Goal: Navigation & Orientation: Find specific page/section

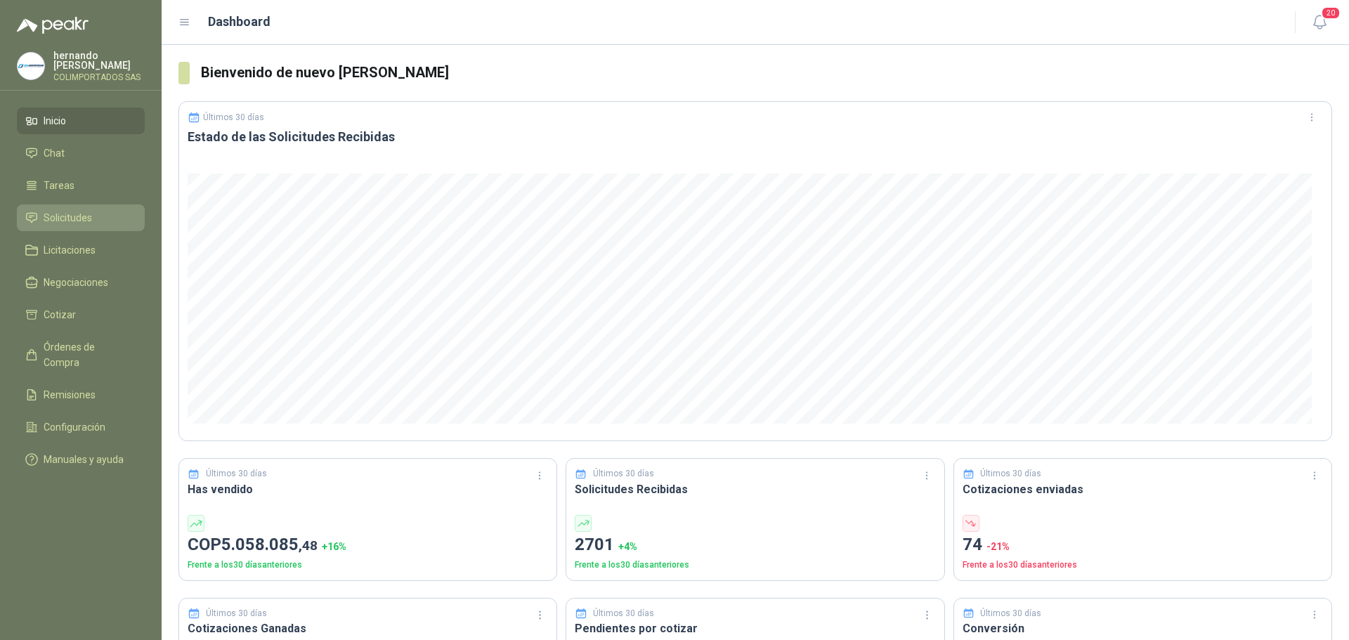
click at [93, 217] on li "Solicitudes" at bounding box center [80, 217] width 111 height 15
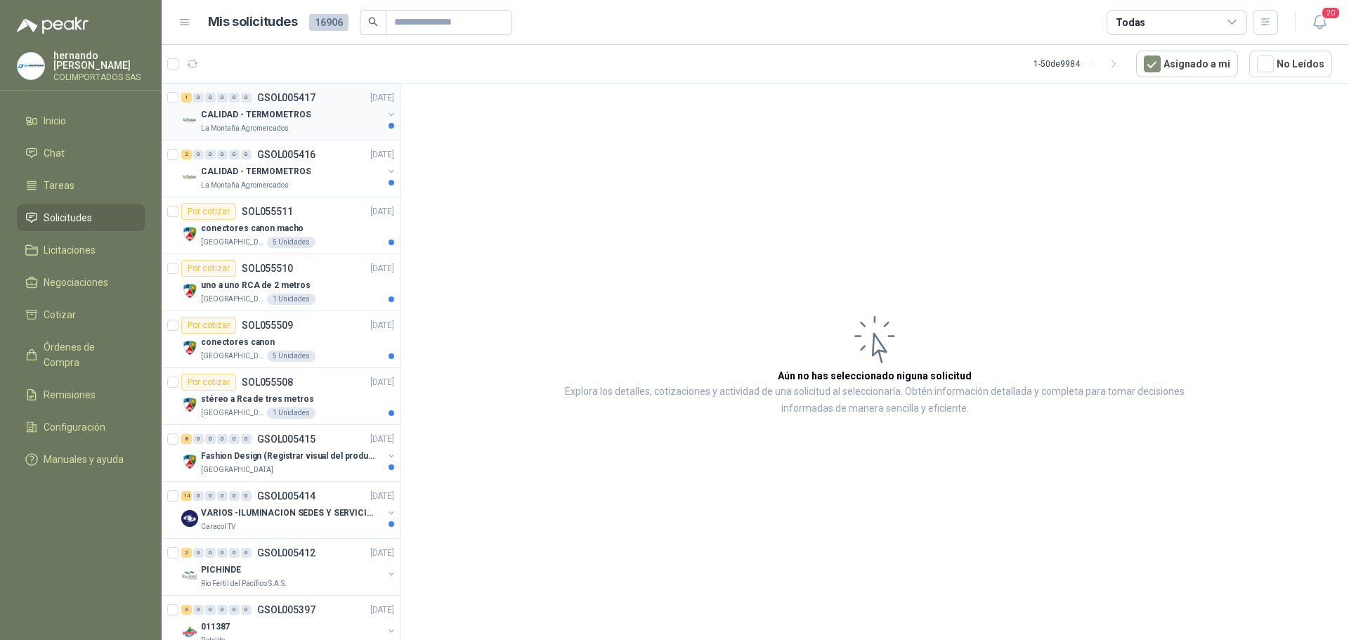
click at [328, 120] on div "CALIDAD - TERMOMETROS" at bounding box center [292, 114] width 182 height 17
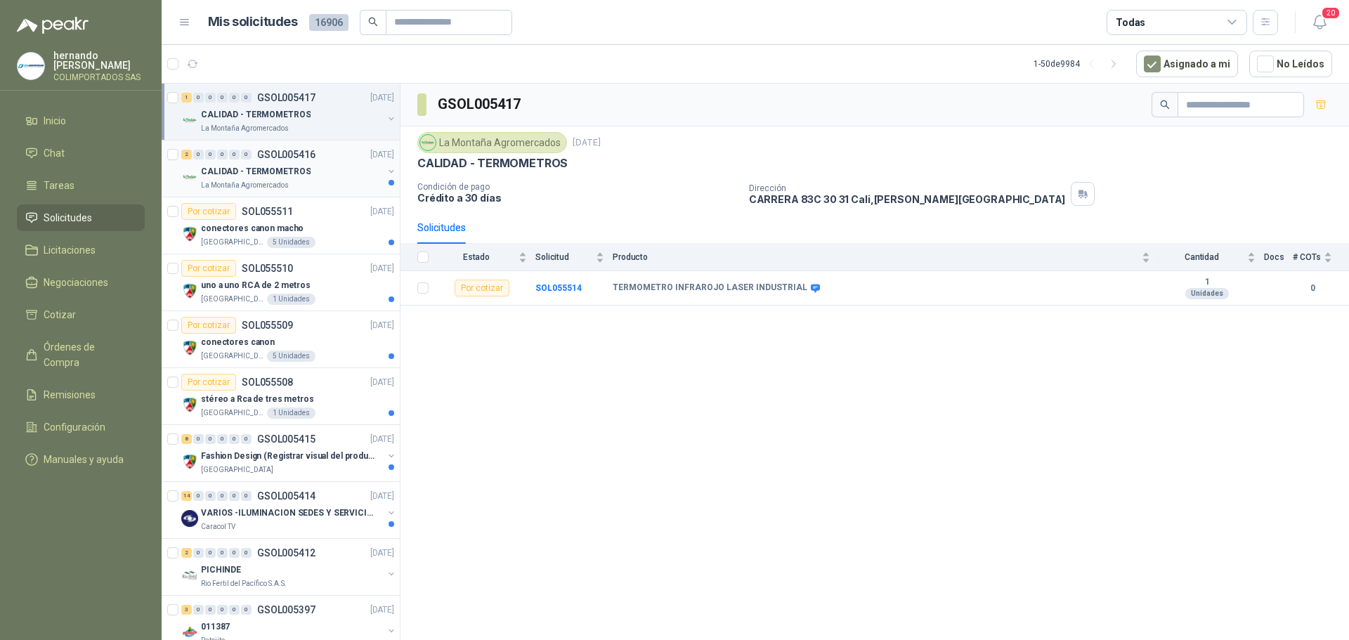
click at [326, 186] on div "La Montaña Agromercados" at bounding box center [292, 185] width 182 height 11
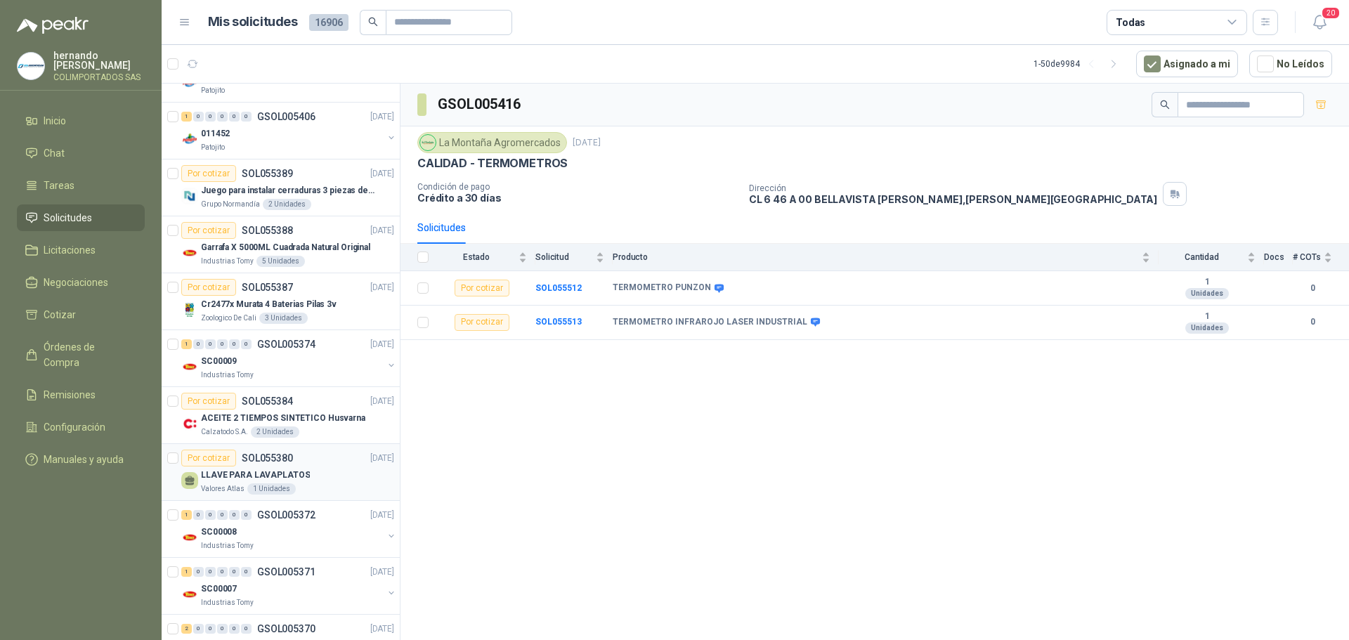
scroll to position [422, 0]
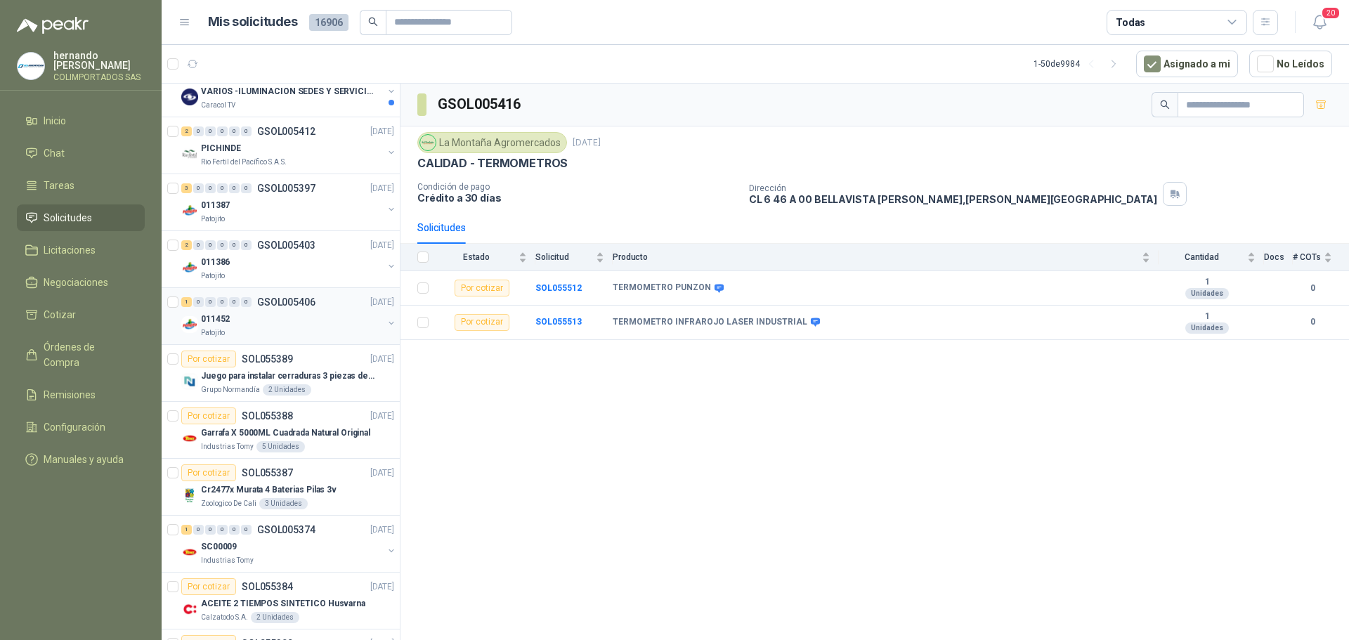
click at [300, 325] on div "011452" at bounding box center [292, 319] width 182 height 17
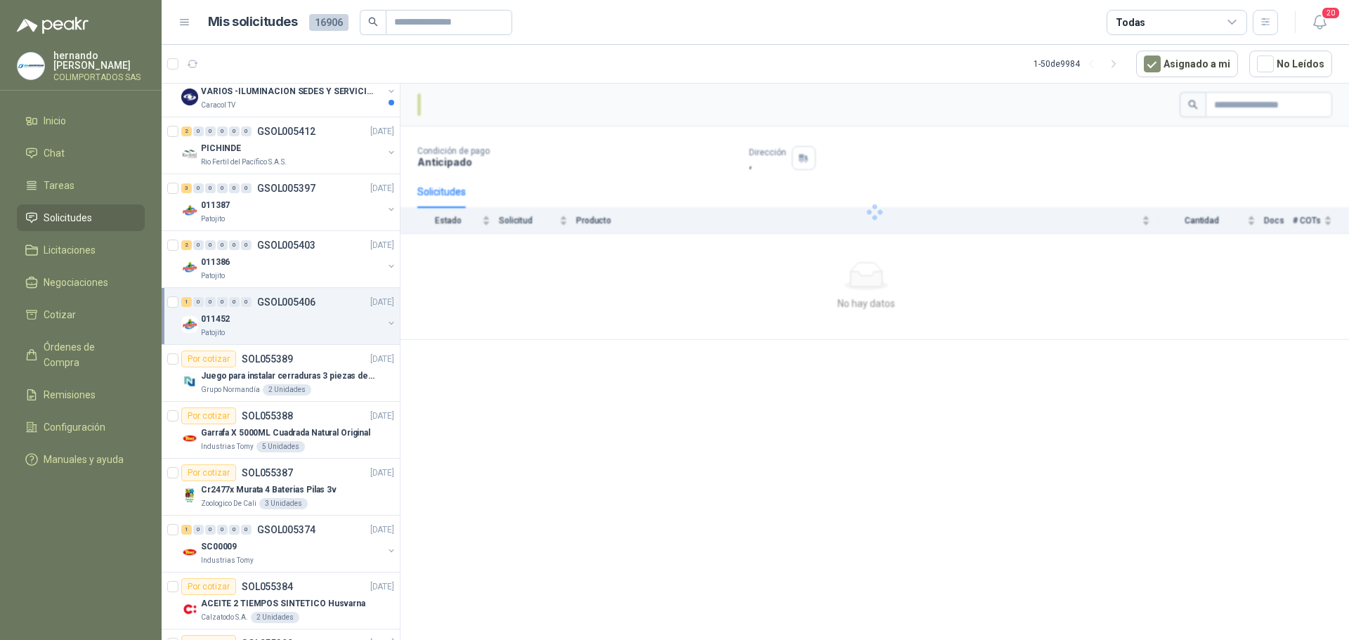
scroll to position [351, 0]
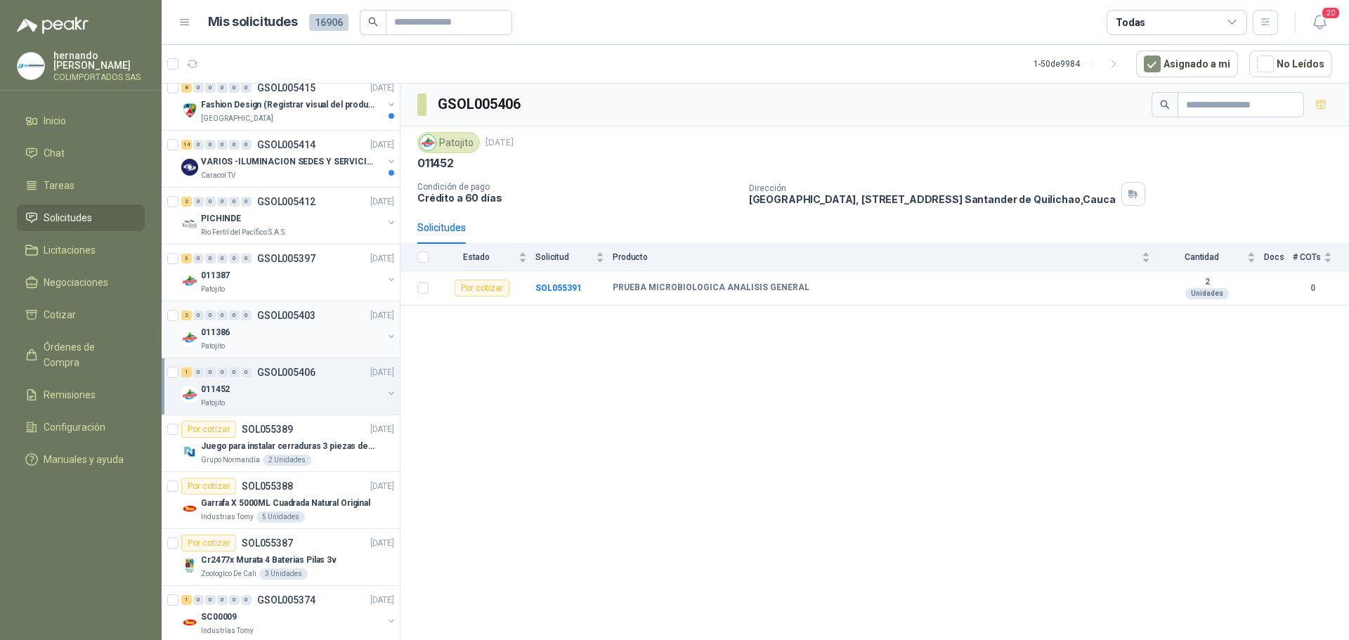
click at [303, 337] on div "011386" at bounding box center [292, 332] width 182 height 17
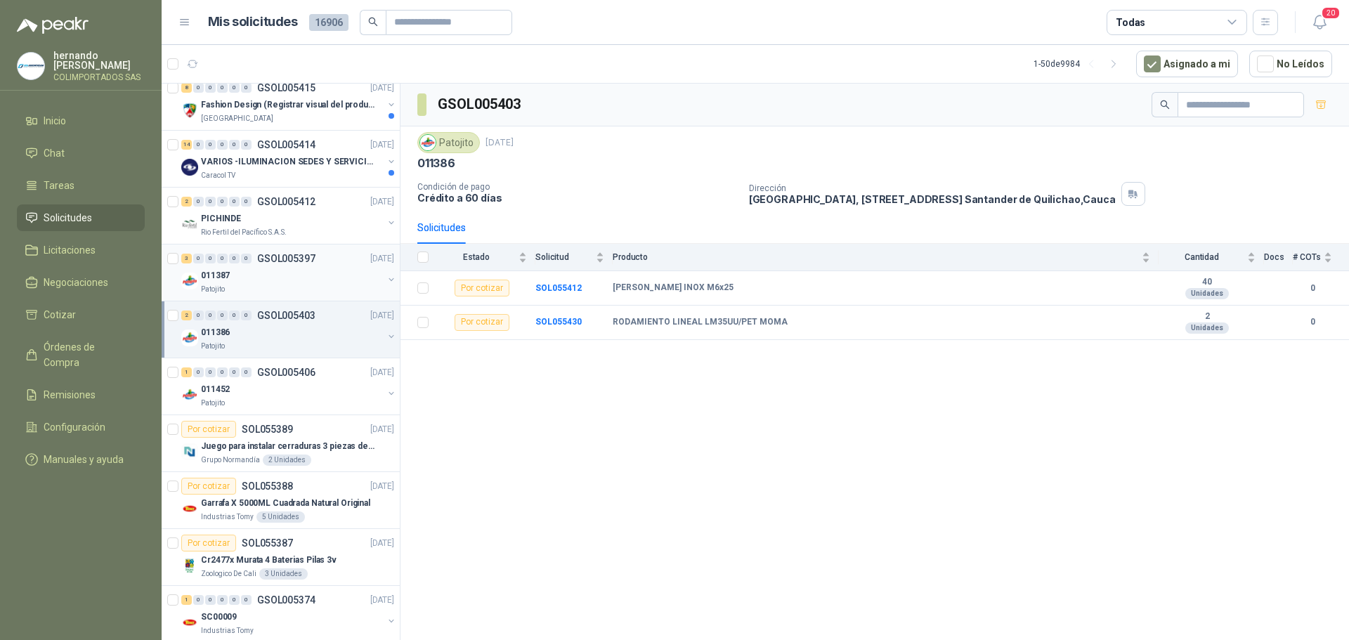
click at [309, 277] on div "011387" at bounding box center [292, 275] width 182 height 17
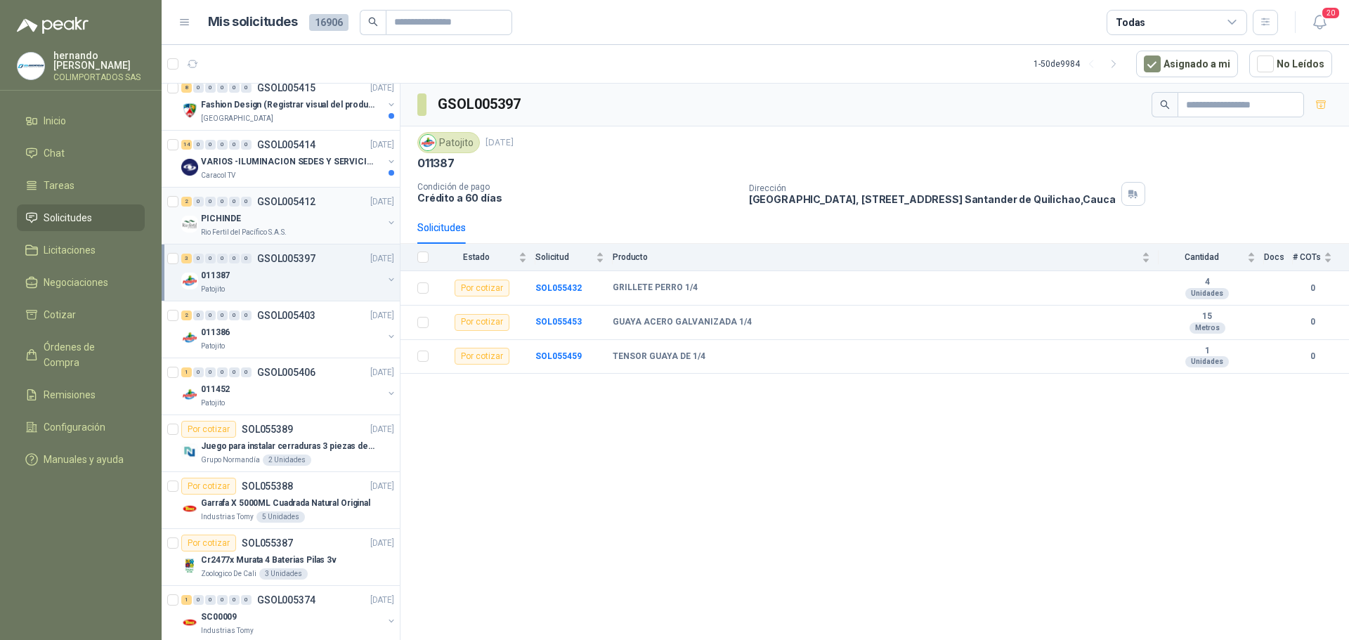
click at [324, 230] on div "Rio Fertil del Pacífico S.A.S." at bounding box center [292, 232] width 182 height 11
